Goal: Find specific page/section: Find specific page/section

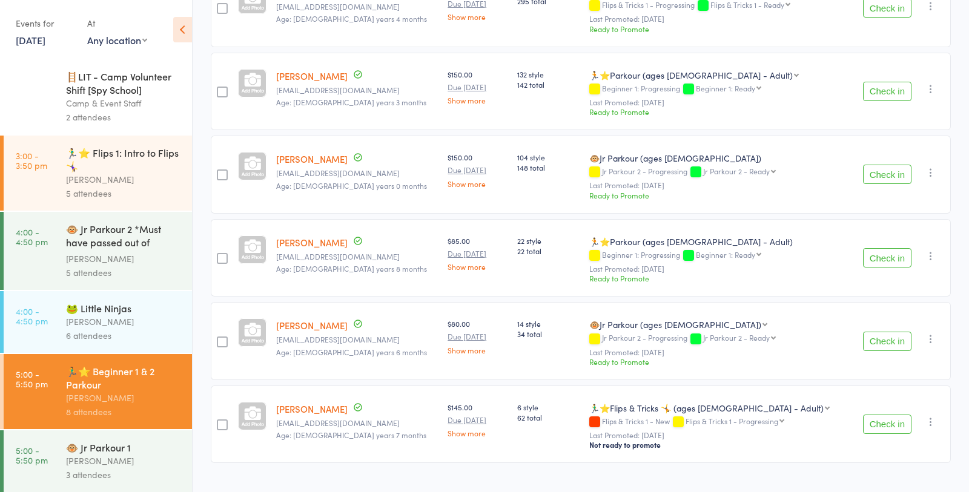
scroll to position [412, 0]
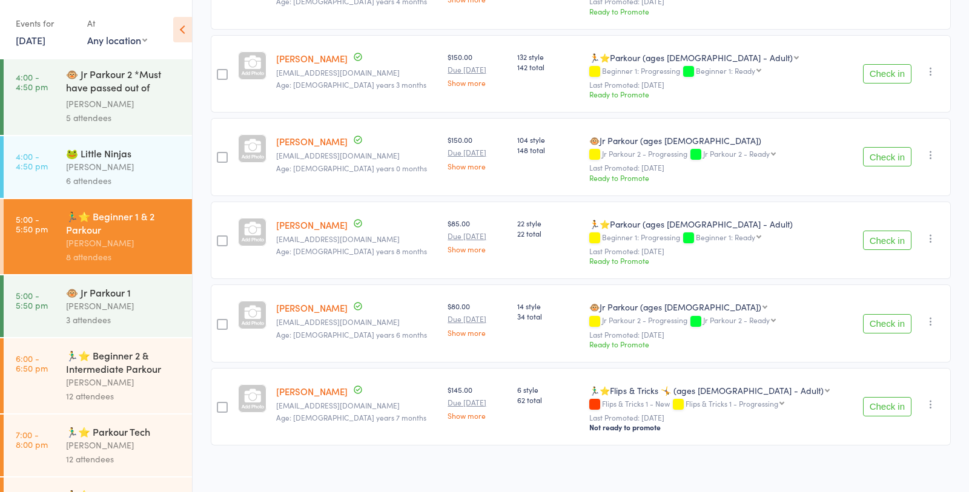
scroll to position [207, 0]
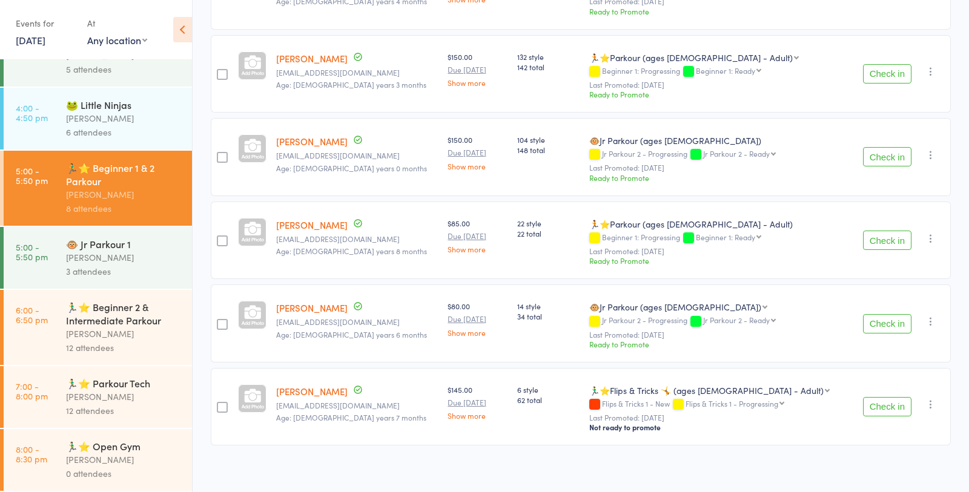
click at [122, 321] on div "🏃‍♂️⭐ Beginner 2 & Intermediate Parkour" at bounding box center [124, 313] width 116 height 27
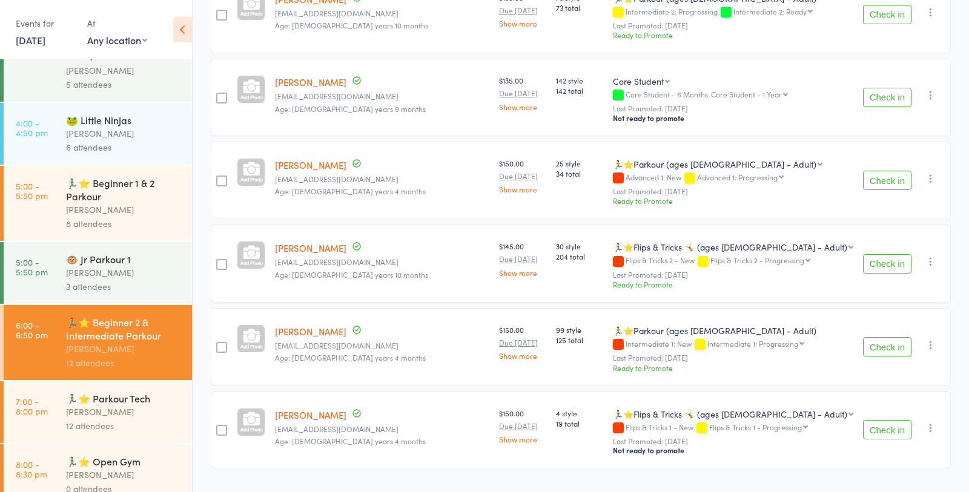
scroll to position [207, 0]
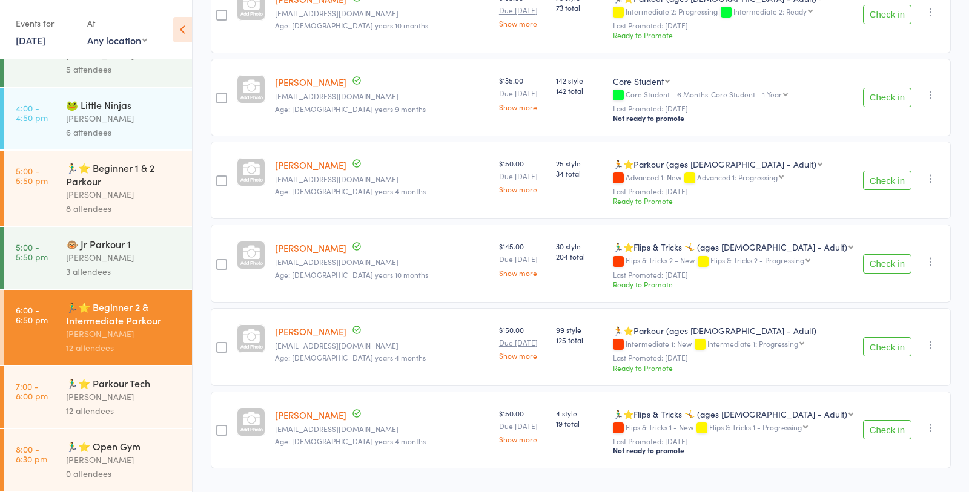
click at [157, 188] on div "[PERSON_NAME]" at bounding box center [124, 195] width 116 height 14
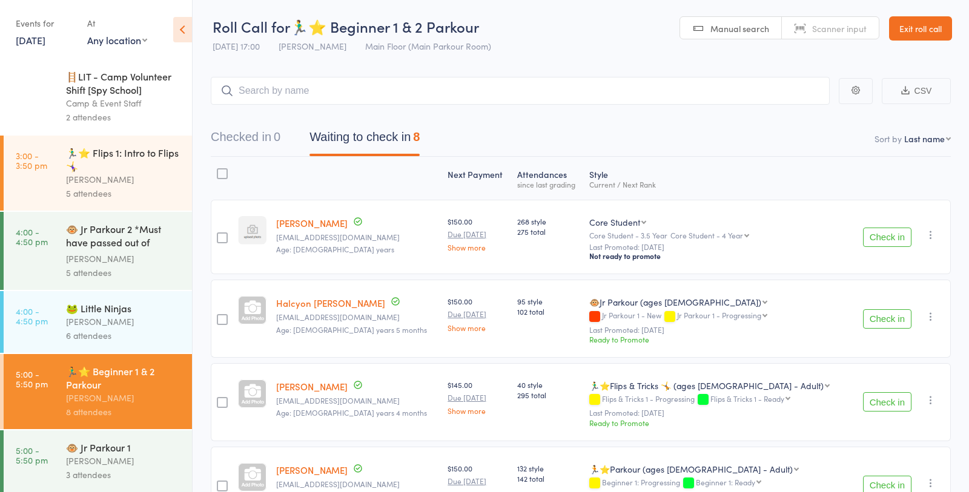
click at [111, 268] on div "5 attendees" at bounding box center [124, 273] width 116 height 14
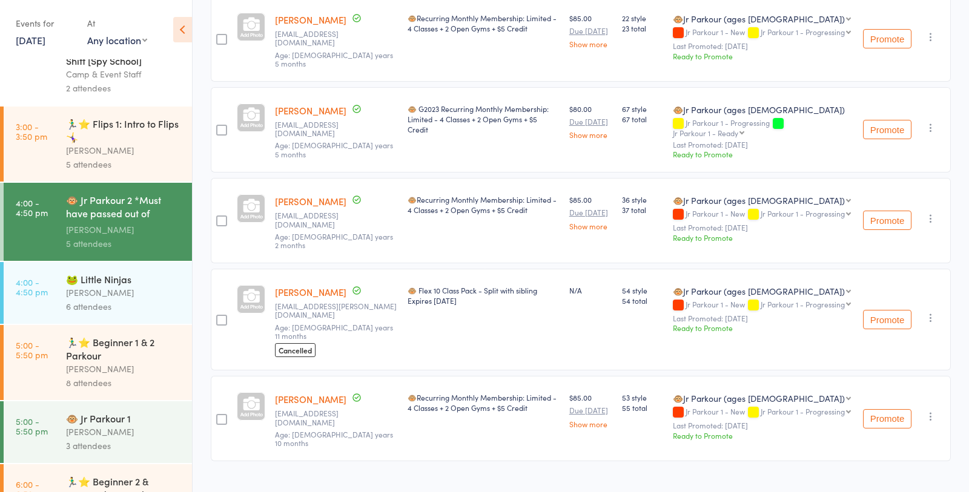
scroll to position [207, 0]
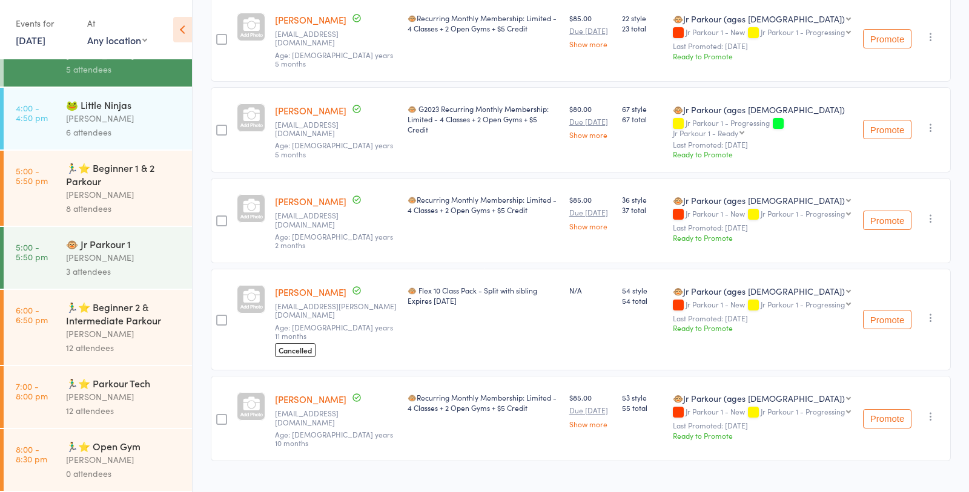
click at [115, 191] on div "[PERSON_NAME]" at bounding box center [124, 195] width 116 height 14
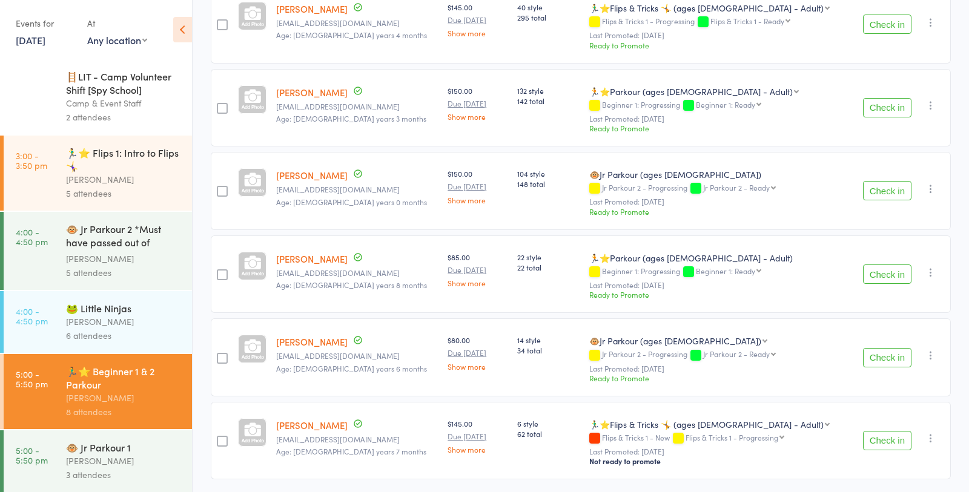
scroll to position [412, 0]
